Goal: Task Accomplishment & Management: Manage account settings

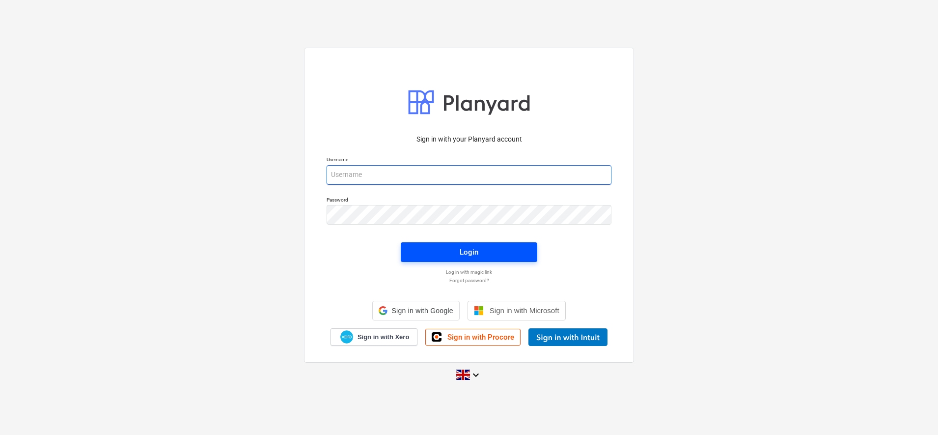
type input "[PERSON_NAME][EMAIL_ADDRESS][DOMAIN_NAME]"
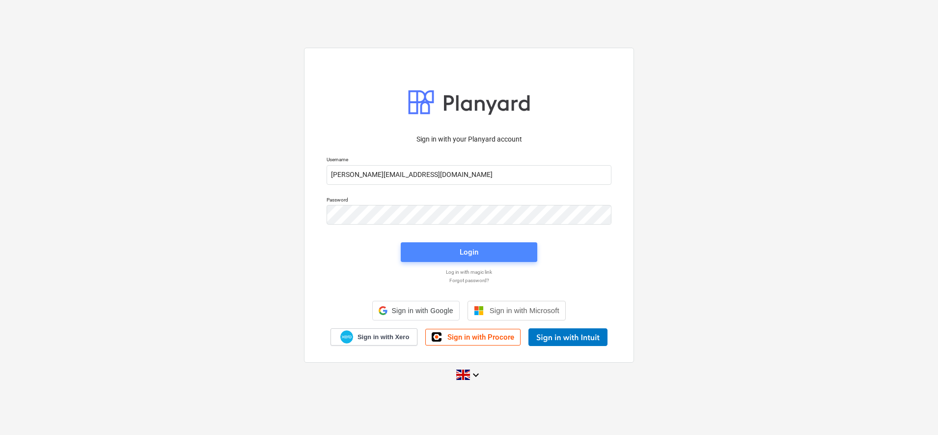
click at [433, 244] on button "Login" at bounding box center [469, 252] width 137 height 20
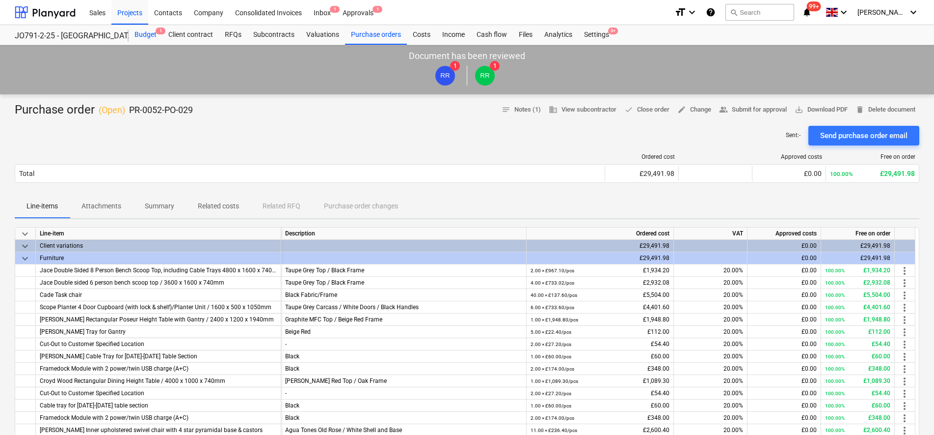
click at [146, 27] on div "Budget 1" at bounding box center [146, 35] width 34 height 20
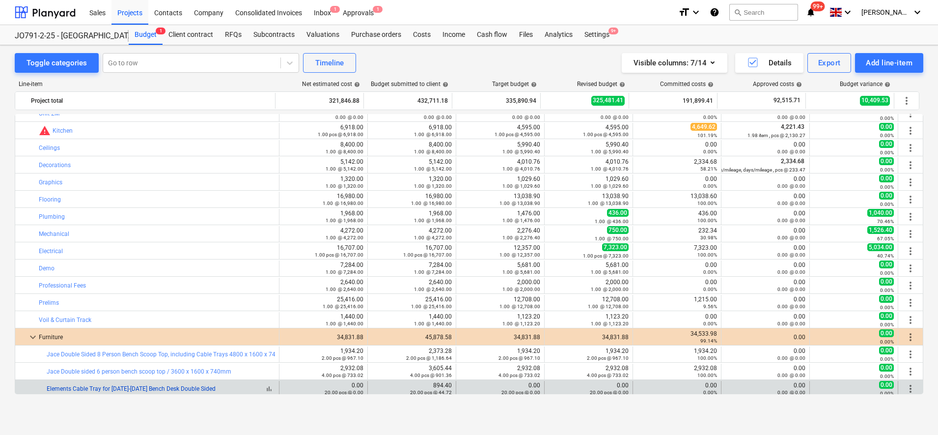
scroll to position [655, 0]
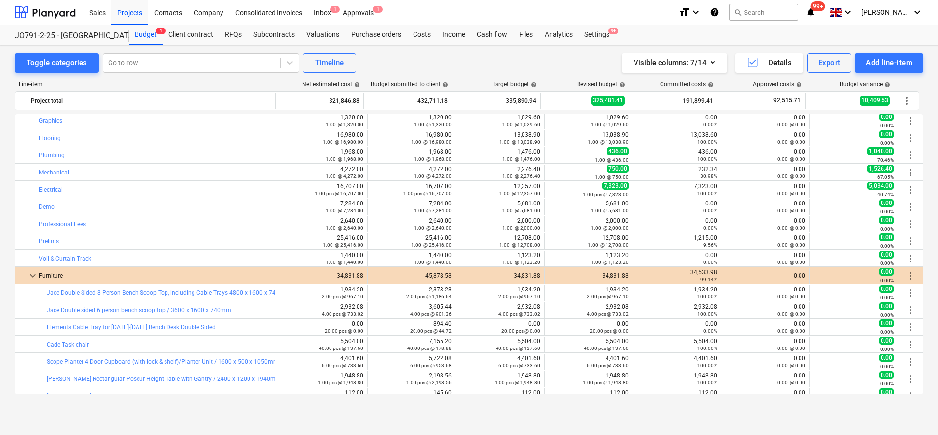
click at [642, 418] on div "Toggle categories Go to row Timeline Visible columns : 7/14 Details Export Add …" at bounding box center [469, 239] width 938 height 389
click at [549, 413] on div "Toggle categories Go to row Timeline Visible columns : 7/14 Details Export Add …" at bounding box center [469, 229] width 938 height 368
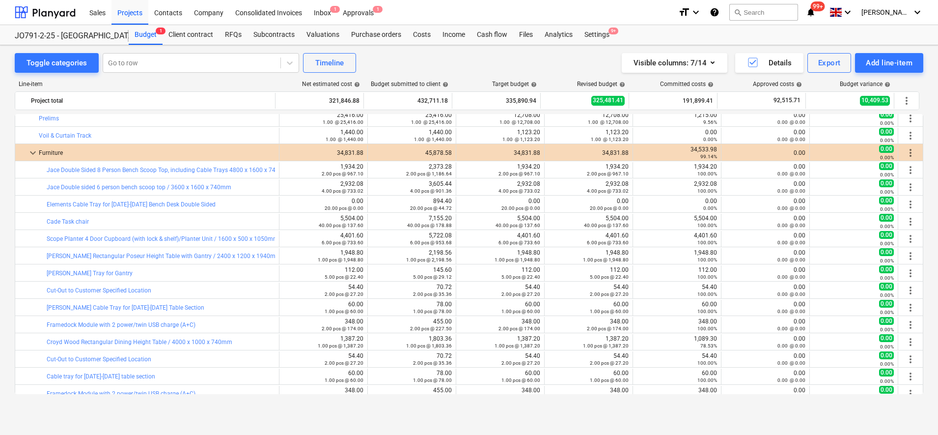
scroll to position [717, 0]
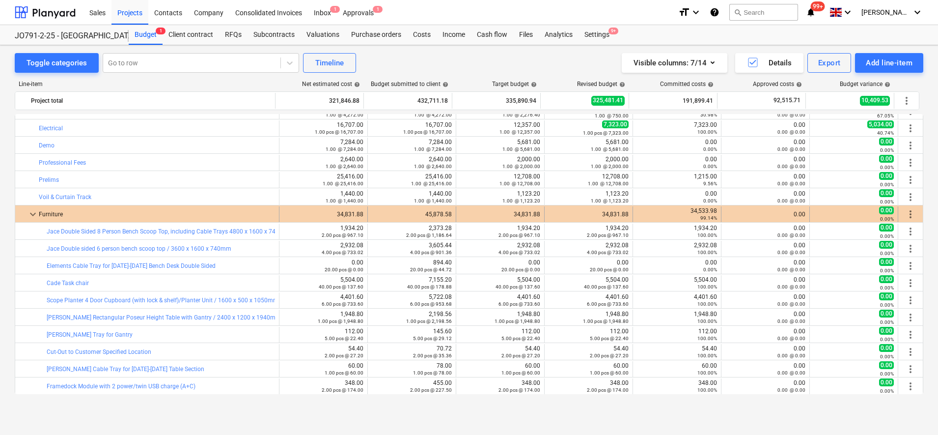
click at [907, 213] on span "more_vert" at bounding box center [910, 214] width 12 height 12
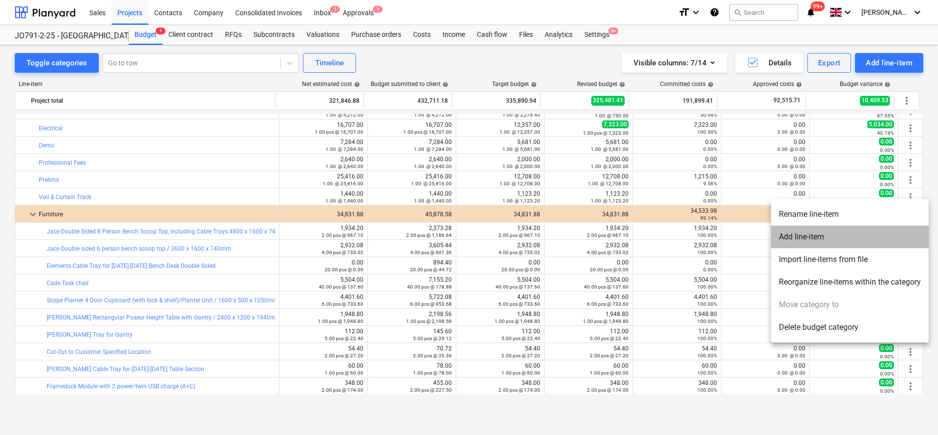
click at [800, 232] on li "Add line-item" at bounding box center [850, 236] width 158 height 23
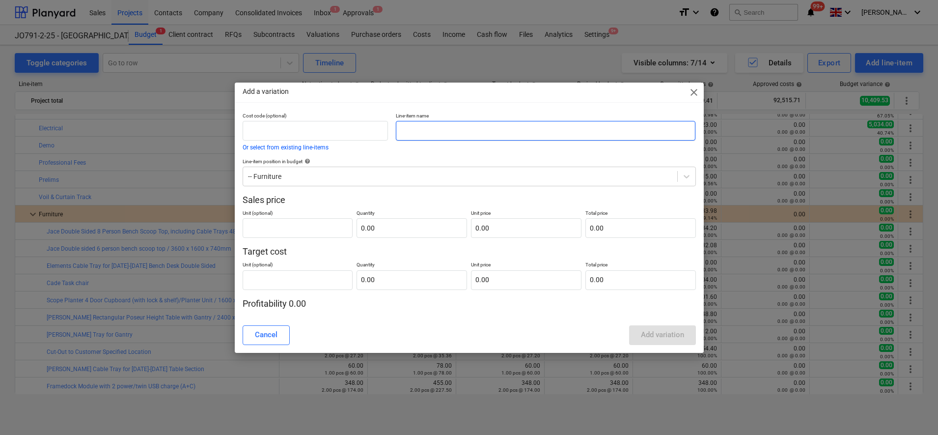
click at [440, 132] on input "text" at bounding box center [546, 131] width 300 height 20
type input "Artificial Plants"
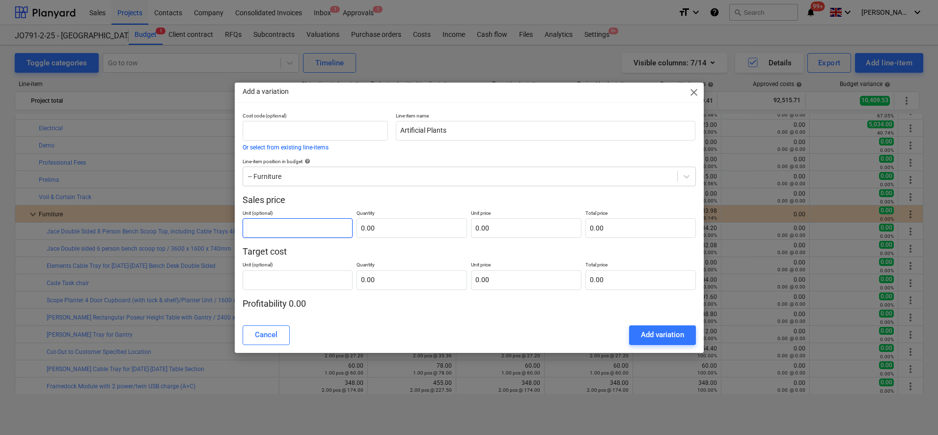
click at [288, 235] on input "text" at bounding box center [298, 228] width 110 height 20
type input "pcs"
type input "1.00"
type input "2"
type input "2.00"
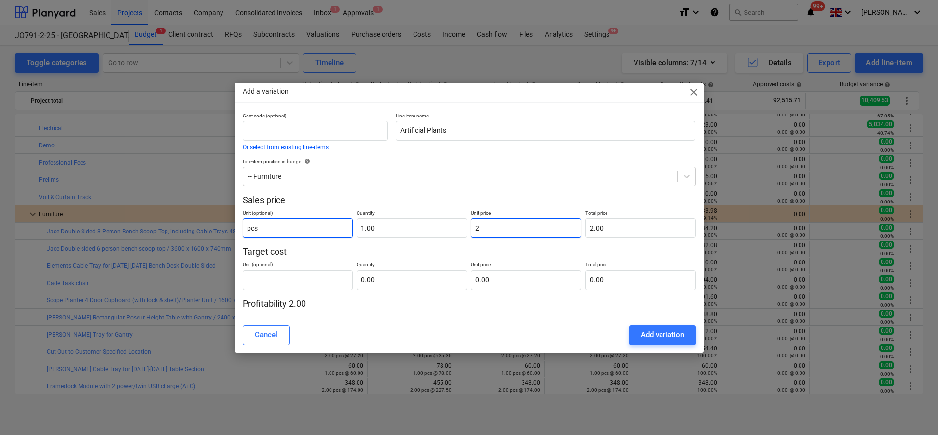
type input "22"
type input "22.00"
type input "225"
type input "225.00"
type input "2250"
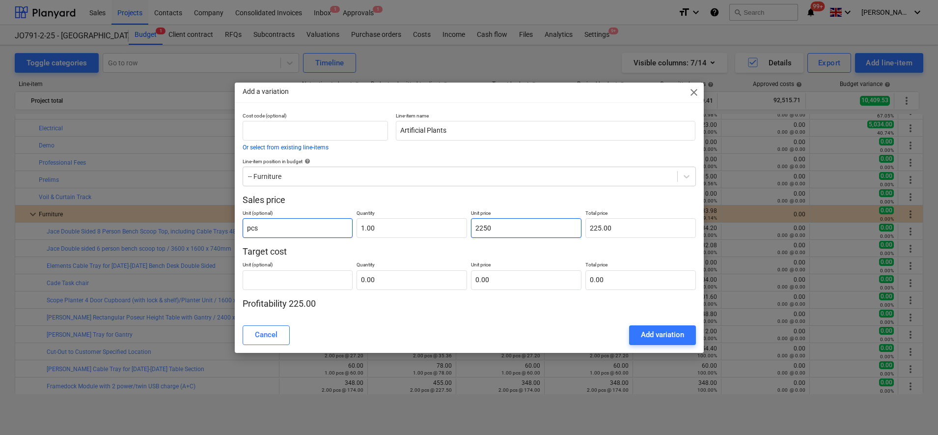
type input "2,250.00"
click at [304, 285] on input "text" at bounding box center [298, 280] width 110 height 20
type input "pcs"
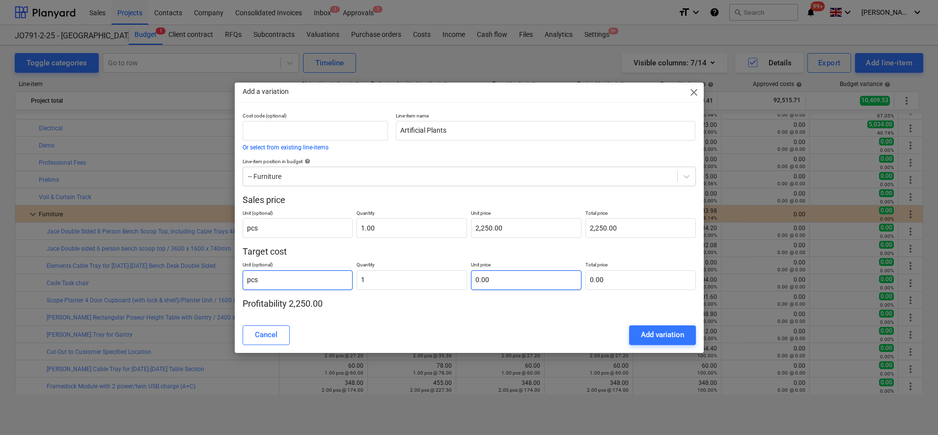
type input "1.00"
type input "0.00"
type input "1"
type input "0.00"
click at [391, 283] on input "1" at bounding box center [411, 280] width 110 height 20
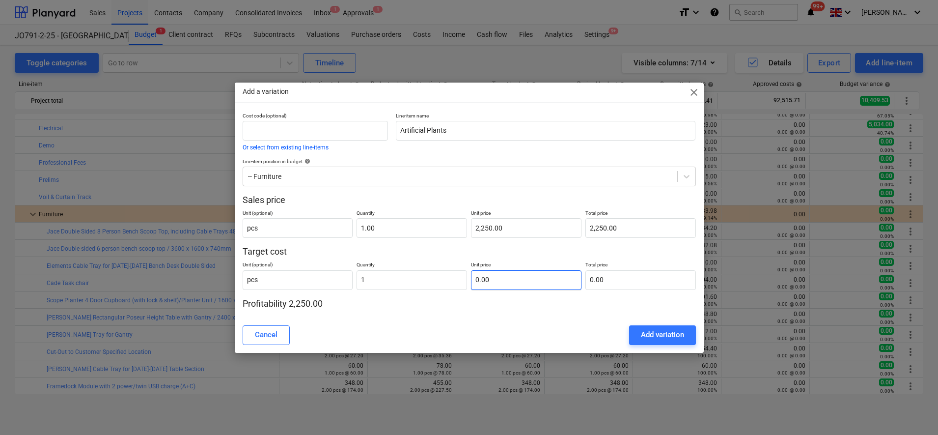
type input "1.00"
click at [498, 282] on input "text" at bounding box center [526, 280] width 110 height 20
type input "1"
type input "1.00"
type input "17"
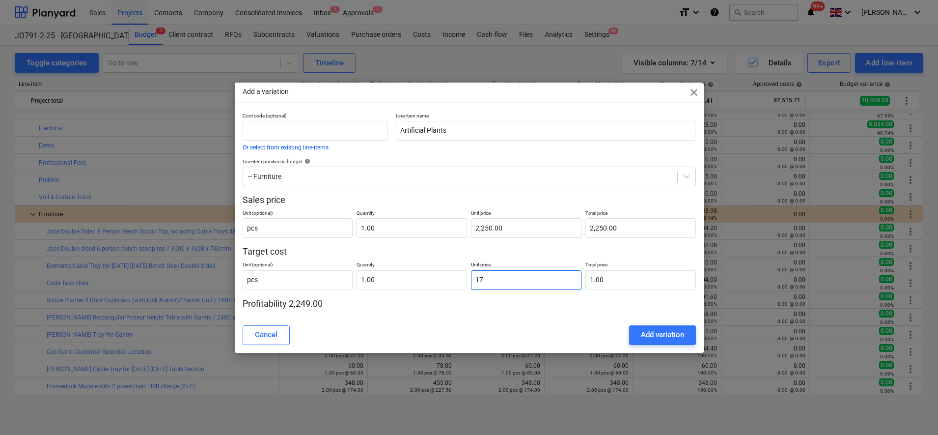
type input "17.00"
type input "173"
type input "173.00"
type input "1735"
type input "1,735.00"
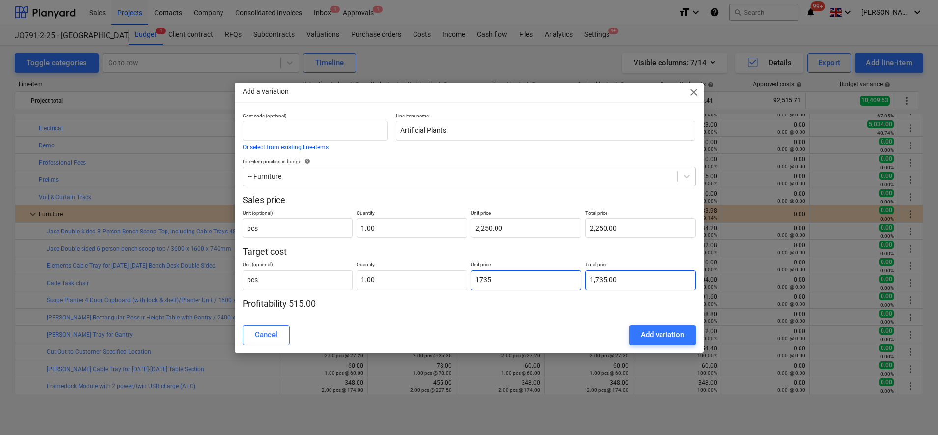
type input "1,735.00"
type input "1735"
type input "2250"
type input "1,735.00"
click at [490, 225] on input "2250" at bounding box center [526, 228] width 110 height 20
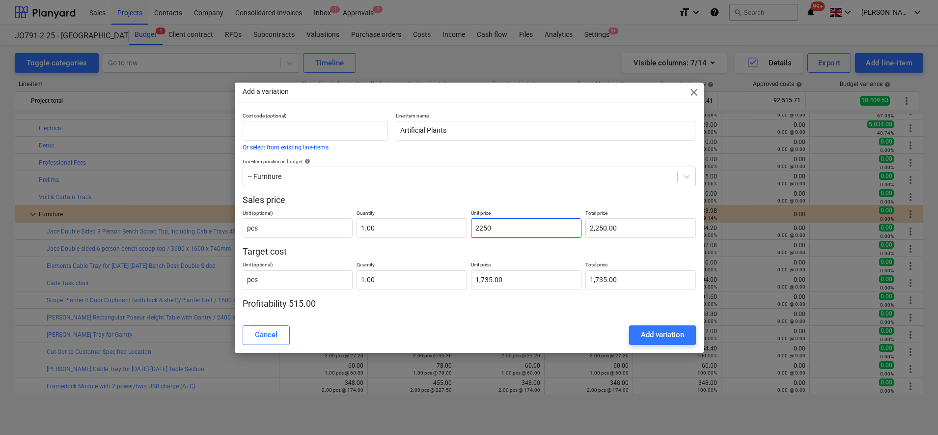
type input "225"
type input "225.00"
type input "2255"
type input "2,255.00"
type input "2255.5"
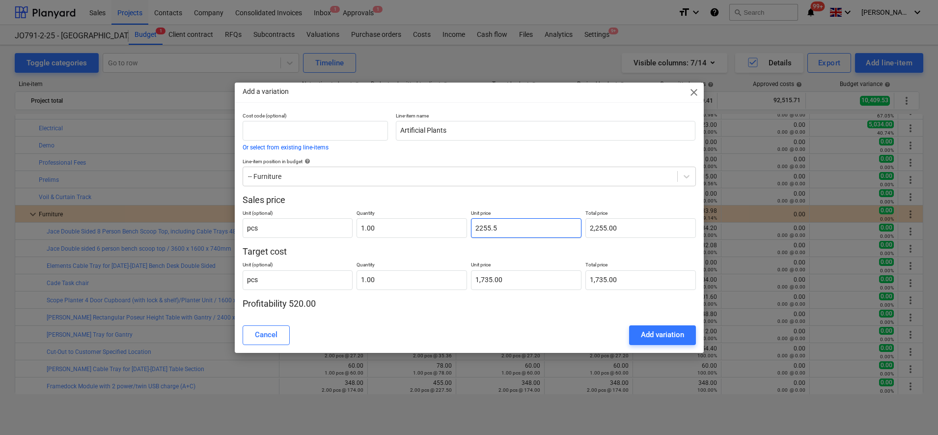
type input "2,255.50"
click at [647, 334] on div "Add variation" at bounding box center [662, 334] width 43 height 13
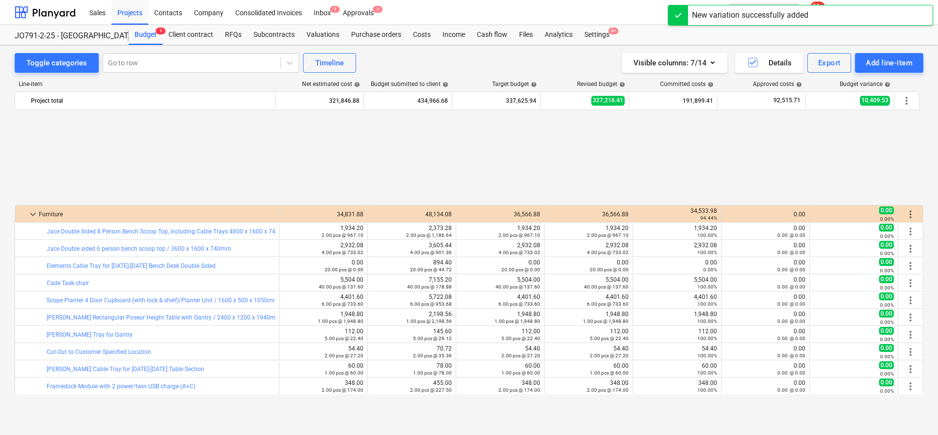
scroll to position [1164, 0]
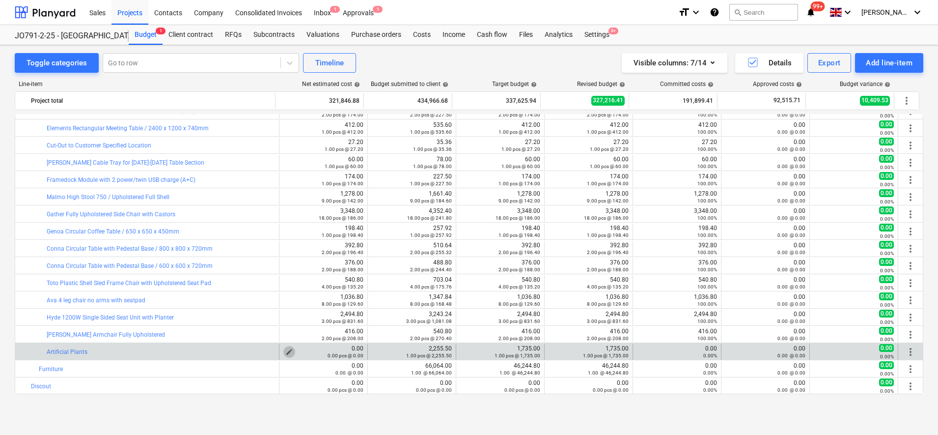
click at [286, 350] on span "edit" at bounding box center [289, 352] width 8 height 8
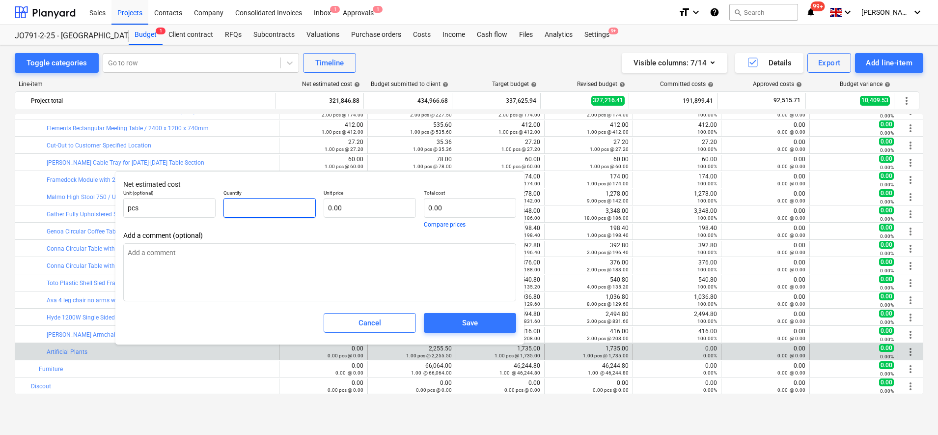
click at [276, 205] on input "text" at bounding box center [269, 208] width 92 height 20
type input "1"
type textarea "x"
type input "1.00"
type textarea "x"
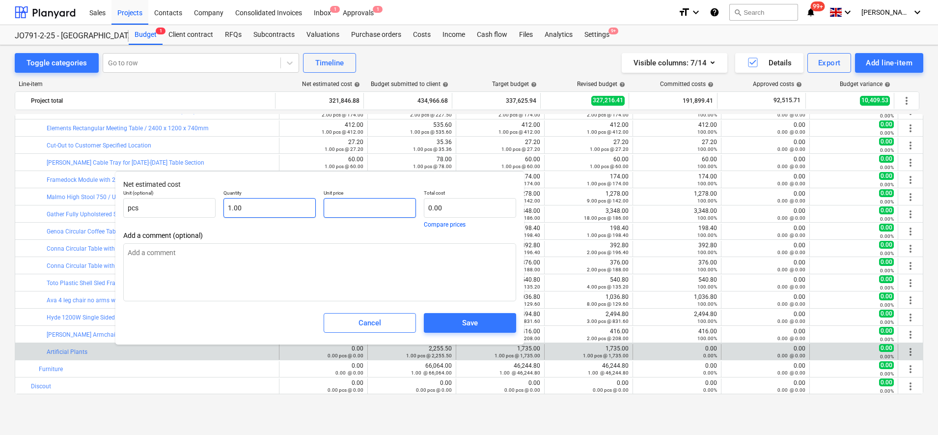
type input "1"
type textarea "x"
type input "1.00"
type input "17"
type textarea "x"
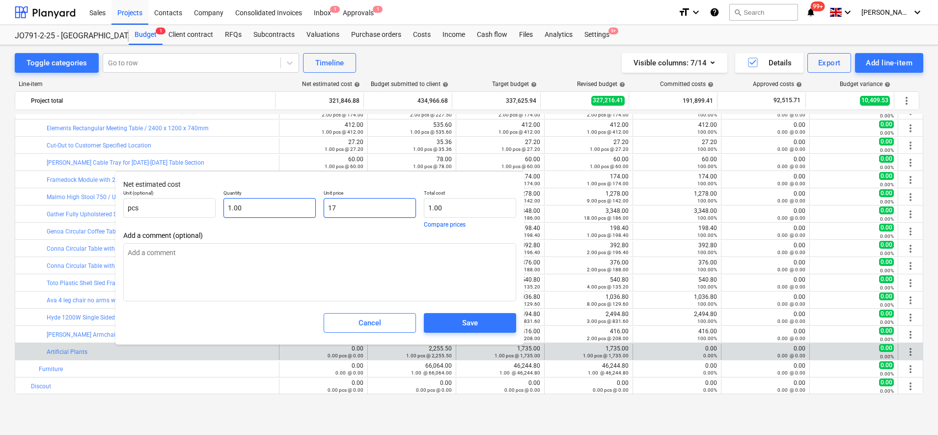
type input "17.00"
type input "173"
type textarea "x"
type input "173.00"
type input "1735"
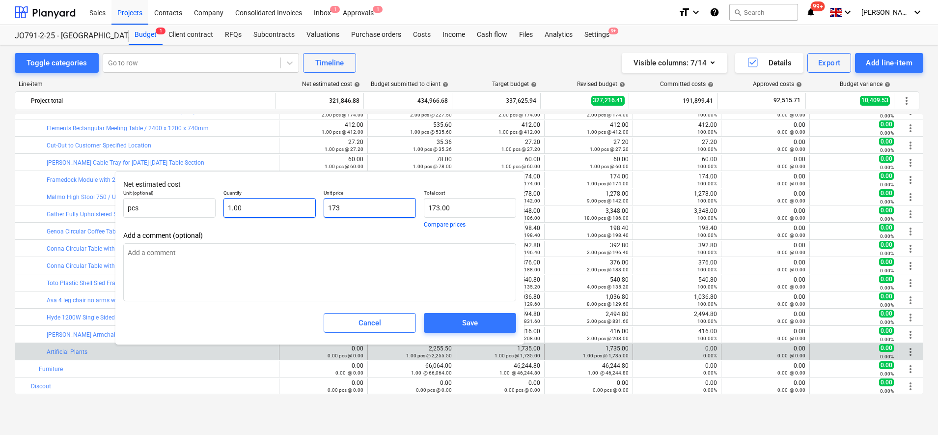
type textarea "x"
type input "1,735.00"
click at [475, 317] on div "Save" at bounding box center [470, 322] width 16 height 13
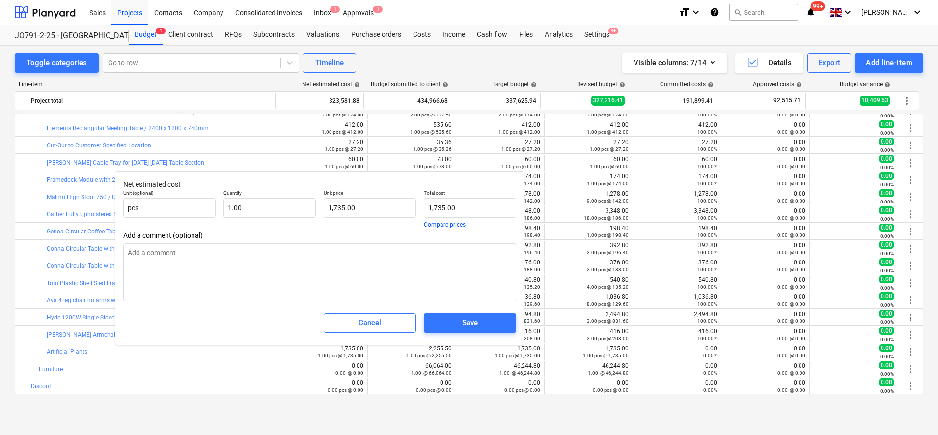
click at [374, 417] on div "Toggle categories Go to row Timeline Visible columns : 7/14 Details Export Add …" at bounding box center [469, 239] width 938 height 389
type textarea "x"
